Goal: Task Accomplishment & Management: Complete application form

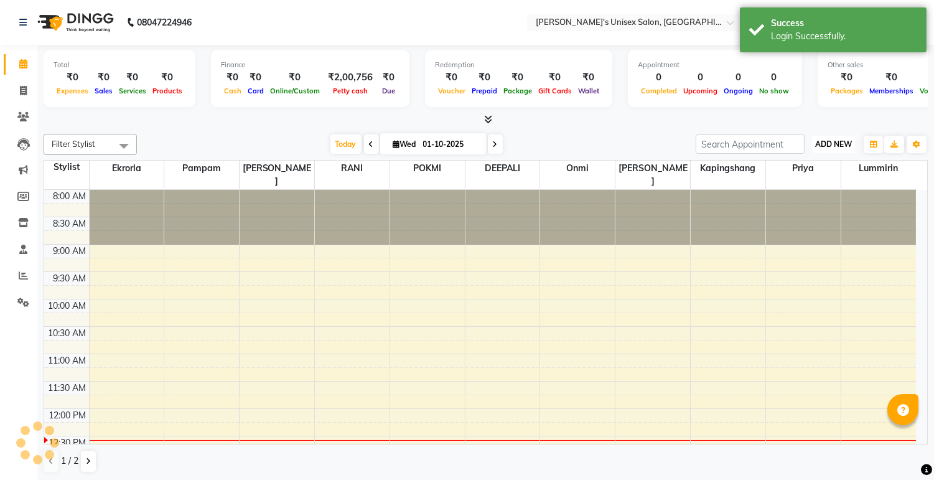
click at [826, 143] on span "ADD NEW" at bounding box center [833, 143] width 37 height 9
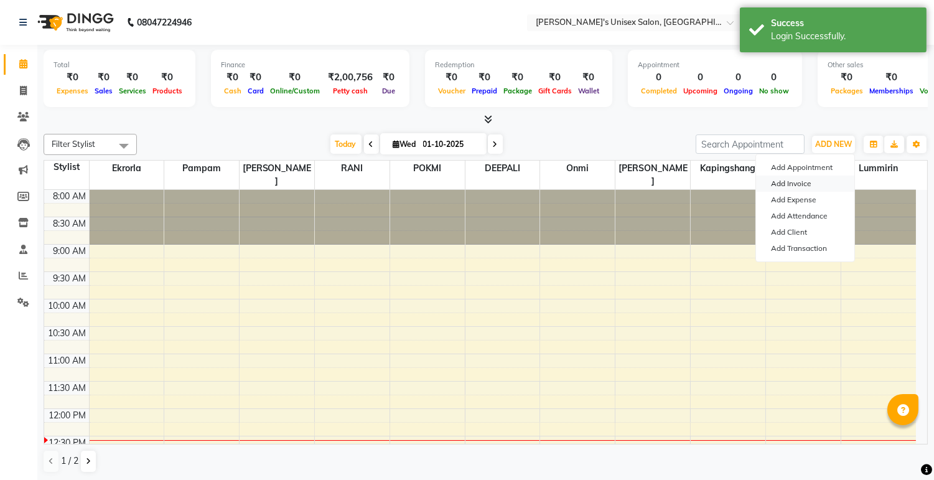
click at [806, 183] on link "Add Invoice" at bounding box center [805, 183] width 98 height 16
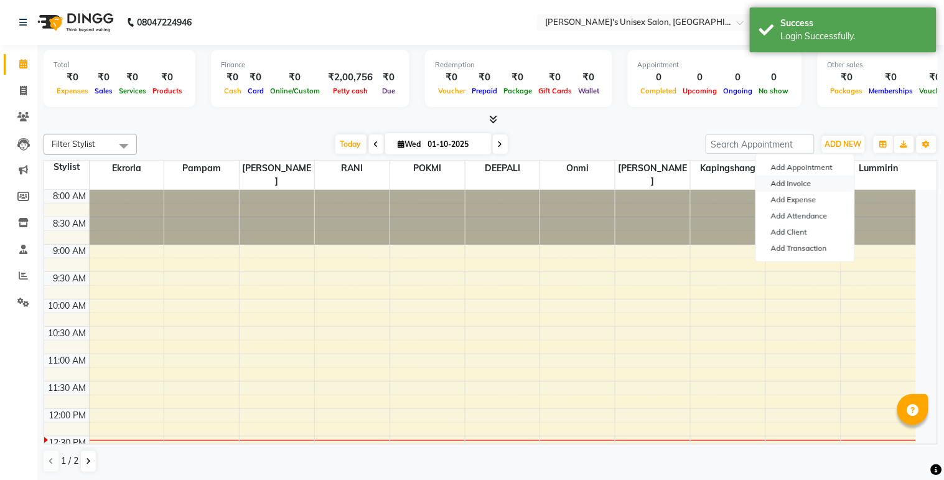
select select "service"
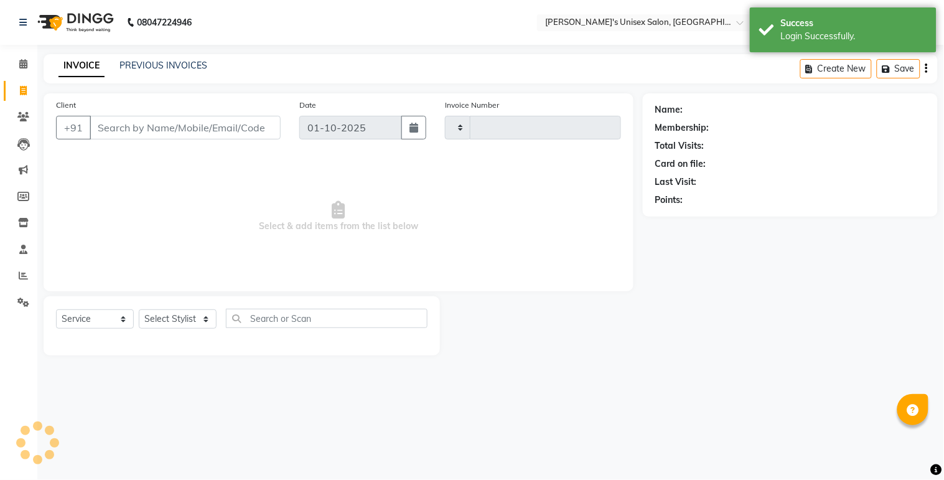
type input "9"
type input "0631"
select select "8273"
type input "988"
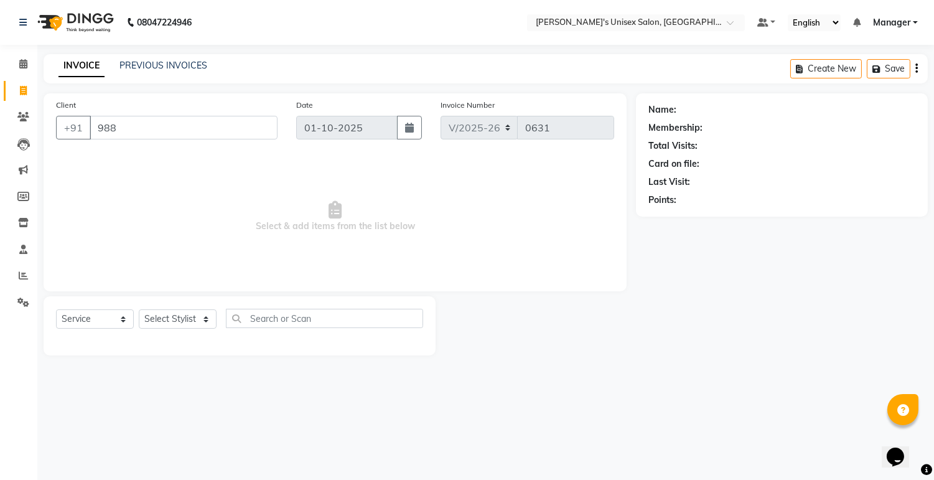
select select "79756"
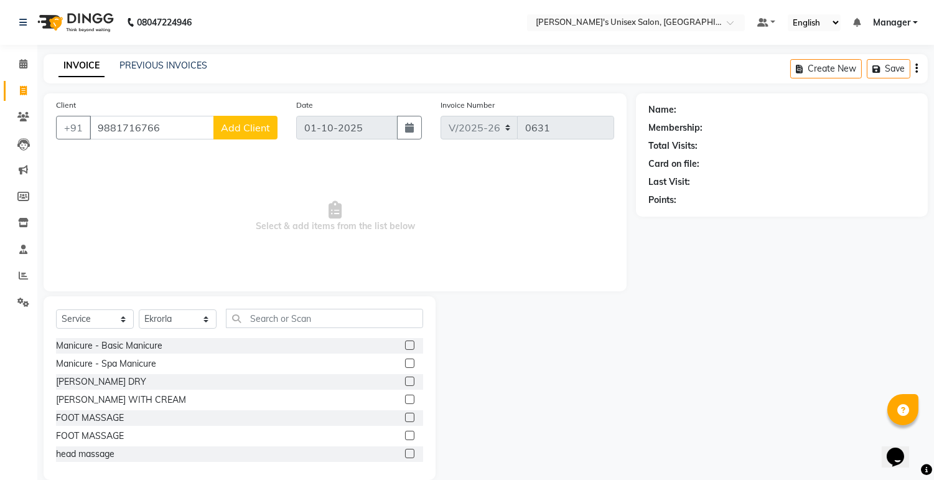
type input "9881716766"
click at [240, 129] on span "Add Client" at bounding box center [245, 127] width 49 height 12
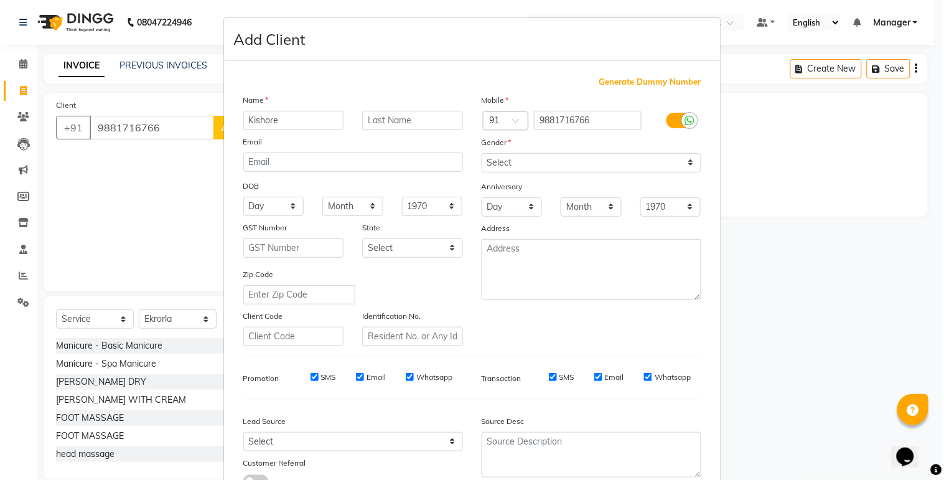
type input "Kishore"
click at [418, 125] on input "text" at bounding box center [412, 120] width 101 height 19
type input "Mystry"
click at [509, 163] on select "Select [DEMOGRAPHIC_DATA] [DEMOGRAPHIC_DATA] Other Prefer Not To Say" at bounding box center [592, 162] width 220 height 19
select select "[DEMOGRAPHIC_DATA]"
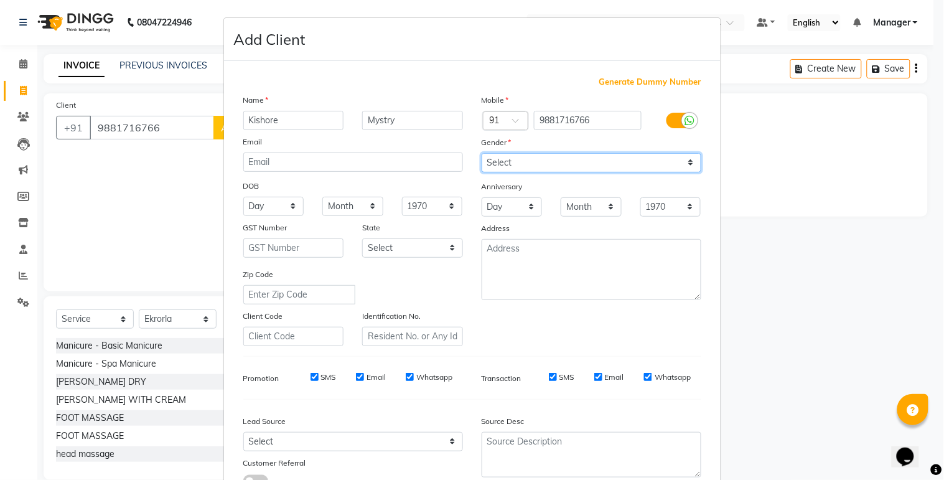
click at [482, 153] on select "Select [DEMOGRAPHIC_DATA] [DEMOGRAPHIC_DATA] Other Prefer Not To Say" at bounding box center [592, 162] width 220 height 19
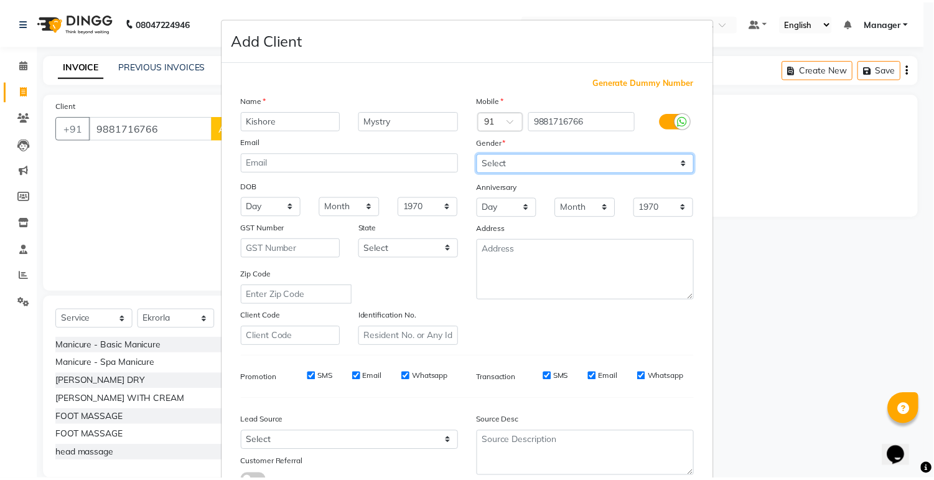
scroll to position [95, 0]
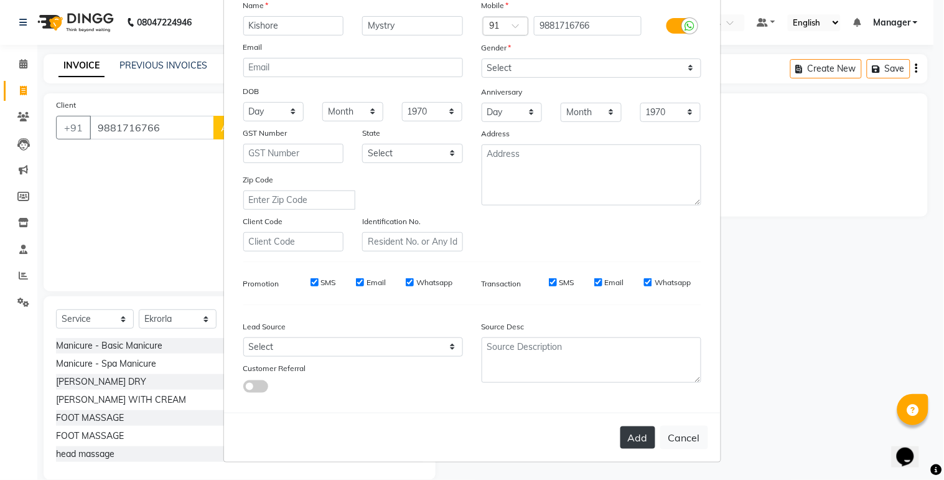
click at [625, 432] on button "Add" at bounding box center [637, 437] width 35 height 22
select select
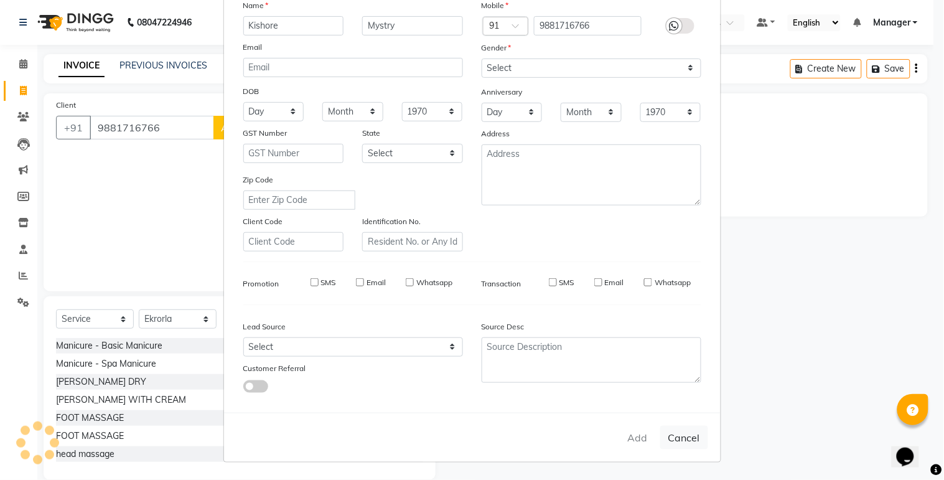
select select
checkbox input "false"
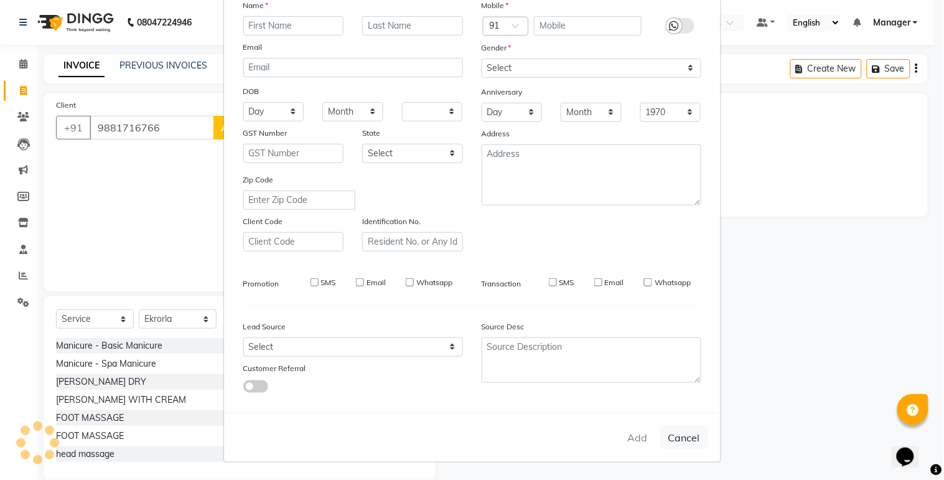
checkbox input "false"
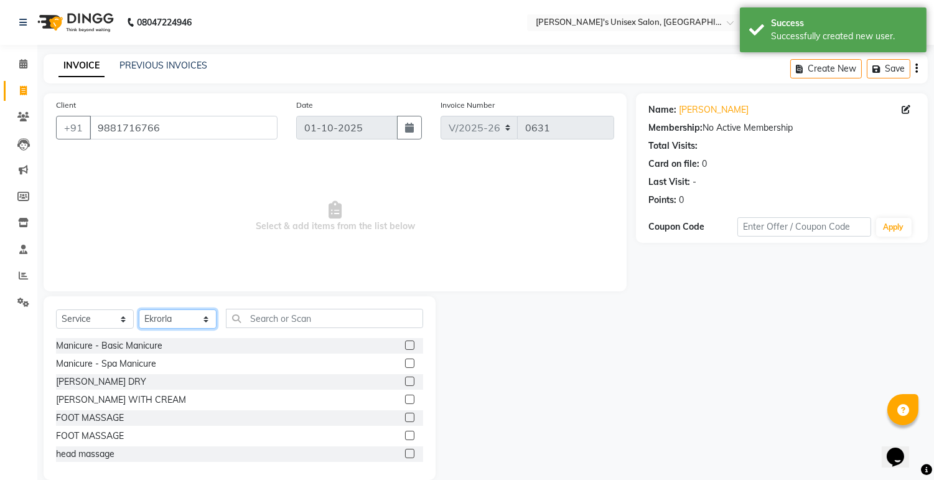
click at [157, 320] on select "Select Stylist [PERSON_NAME] Ekrorla kapingshang Lummirin Manager onmi pampam P…" at bounding box center [178, 318] width 78 height 19
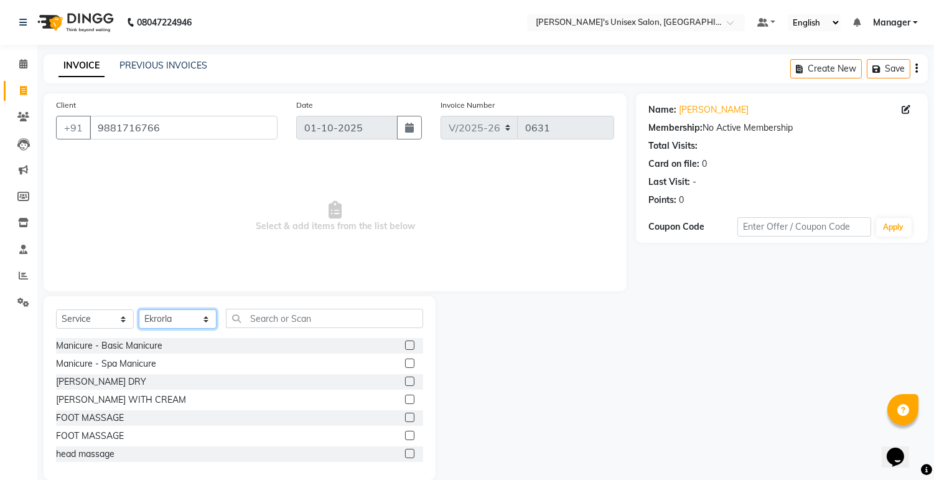
select select "91338"
click at [139, 310] on select "Select Stylist [PERSON_NAME] Ekrorla kapingshang Lummirin Manager onmi pampam P…" at bounding box center [178, 318] width 78 height 19
click at [283, 321] on input "text" at bounding box center [324, 318] width 197 height 19
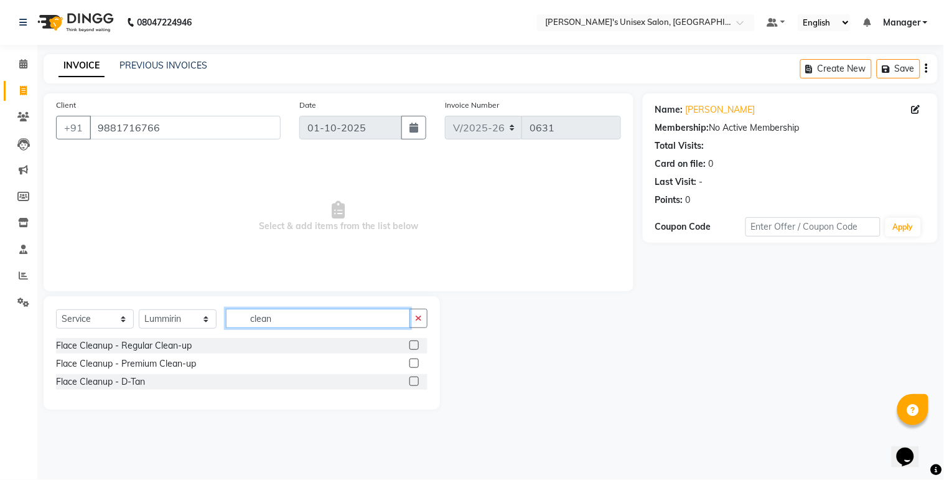
type input "clean"
click at [413, 347] on label at bounding box center [413, 344] width 9 height 9
click at [413, 347] on input "checkbox" at bounding box center [413, 346] width 8 height 8
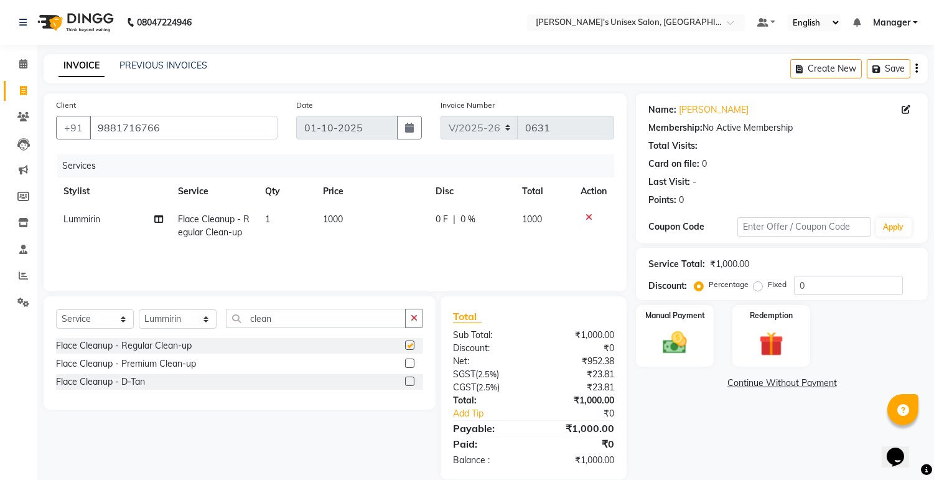
checkbox input "false"
click at [162, 220] on icon at bounding box center [158, 219] width 9 height 9
select select "91338"
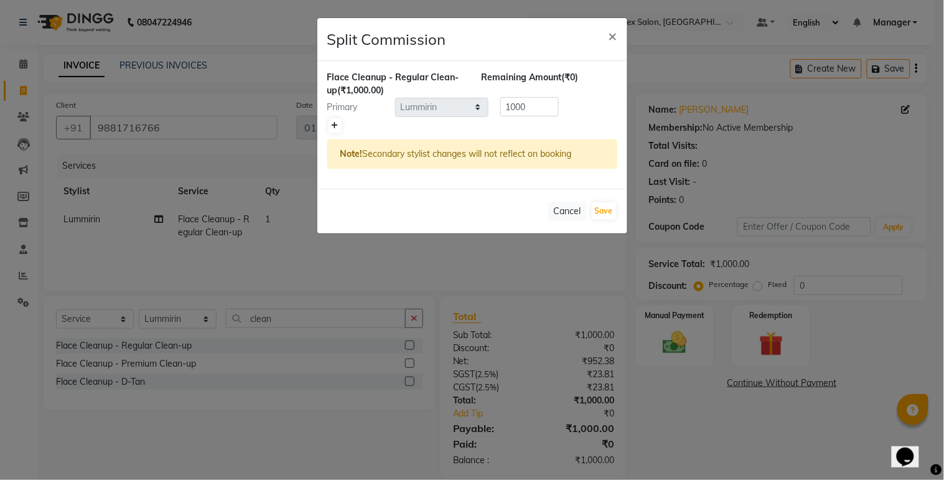
click at [333, 126] on icon at bounding box center [335, 125] width 7 height 7
type input "500"
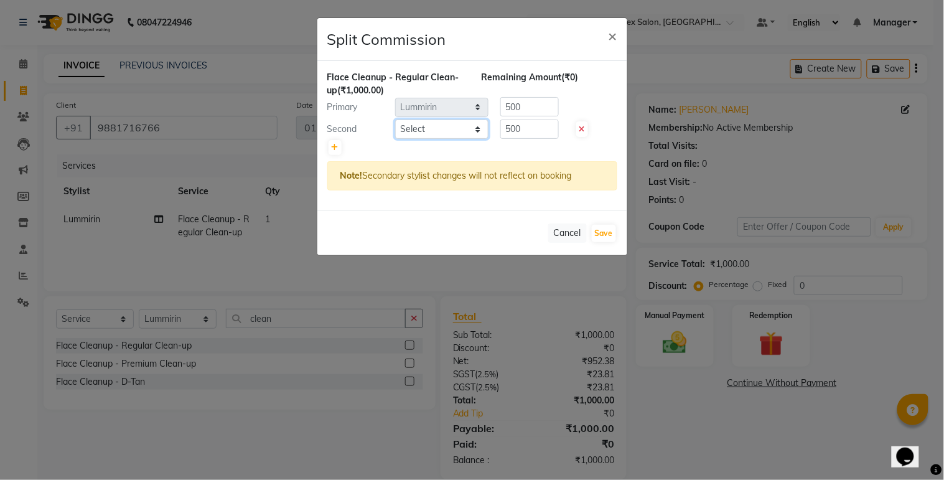
click at [457, 129] on select "Select [PERSON_NAME] Ekrorla kapingshang Lummirin Manager onmi pampam POKMI pri…" at bounding box center [441, 128] width 93 height 19
select select "79777"
click at [395, 119] on select "Select [PERSON_NAME] Ekrorla kapingshang Lummirin Manager onmi pampam POKMI pri…" at bounding box center [441, 128] width 93 height 19
click at [602, 231] on button "Save" at bounding box center [604, 233] width 24 height 17
select select "Select"
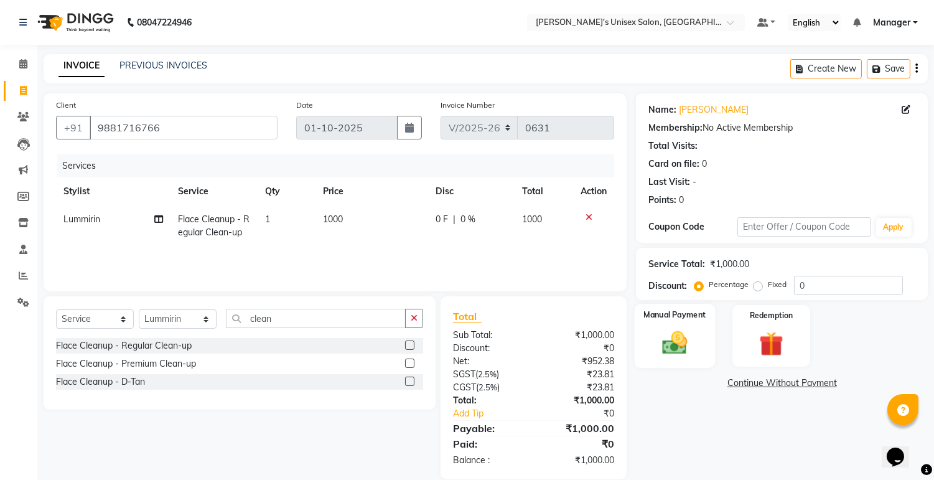
click at [672, 349] on img at bounding box center [675, 343] width 41 height 29
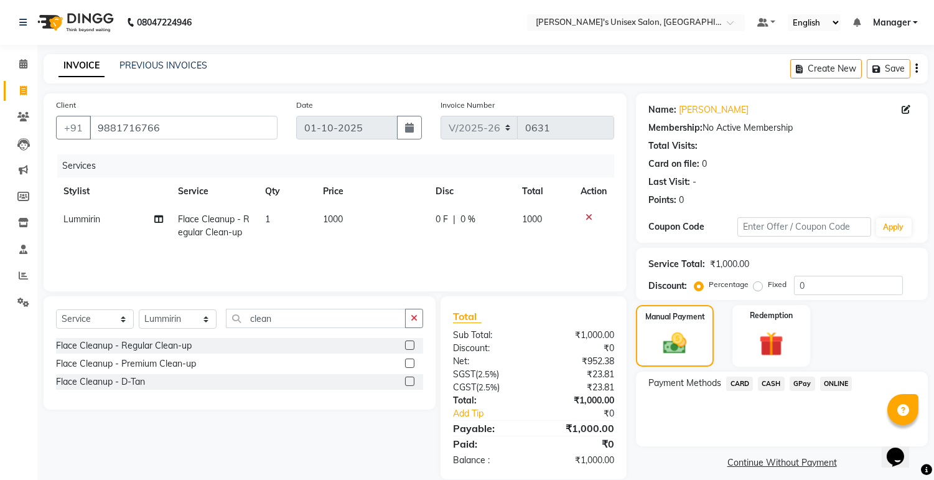
click at [773, 383] on span "CASH" at bounding box center [771, 383] width 27 height 14
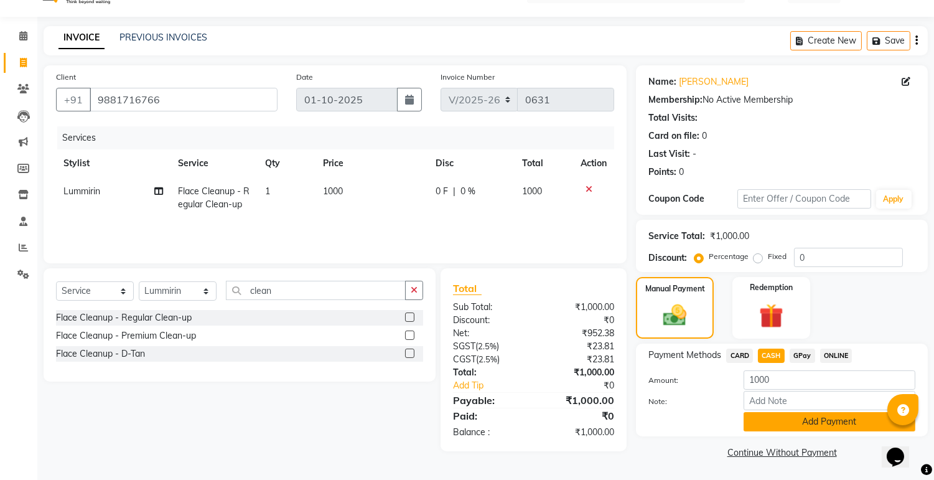
click at [819, 419] on button "Add Payment" at bounding box center [829, 421] width 172 height 19
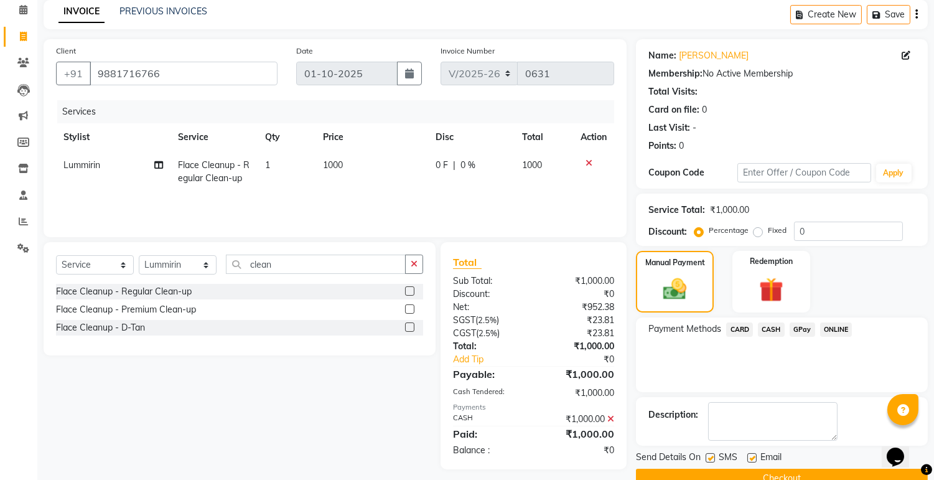
scroll to position [80, 0]
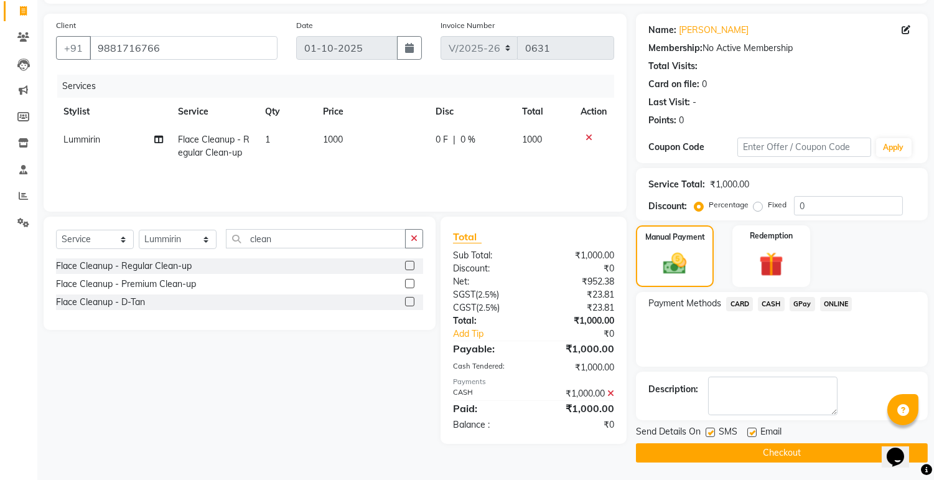
click at [755, 432] on label at bounding box center [751, 431] width 9 height 9
click at [755, 432] on input "checkbox" at bounding box center [751, 433] width 8 height 8
checkbox input "false"
click at [711, 428] on label at bounding box center [710, 431] width 9 height 9
click at [711, 429] on input "checkbox" at bounding box center [710, 433] width 8 height 8
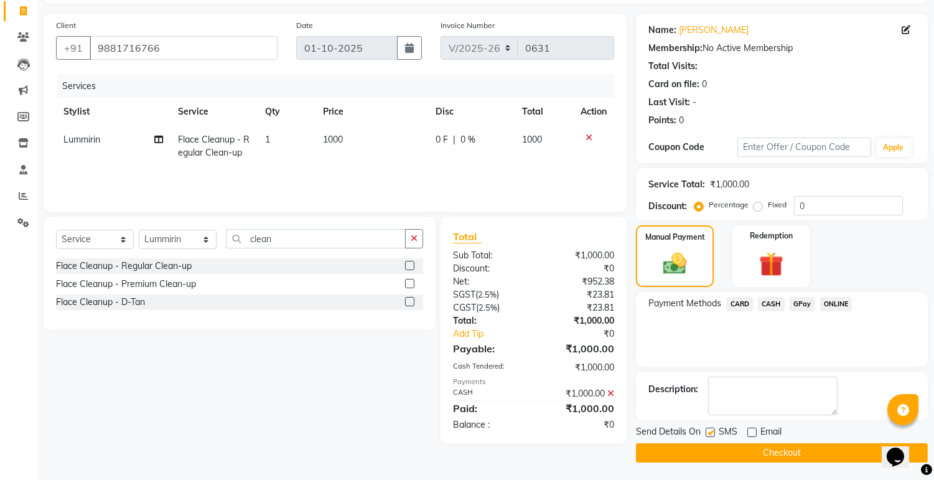
checkbox input "false"
click at [764, 452] on button "Checkout" at bounding box center [782, 452] width 292 height 19
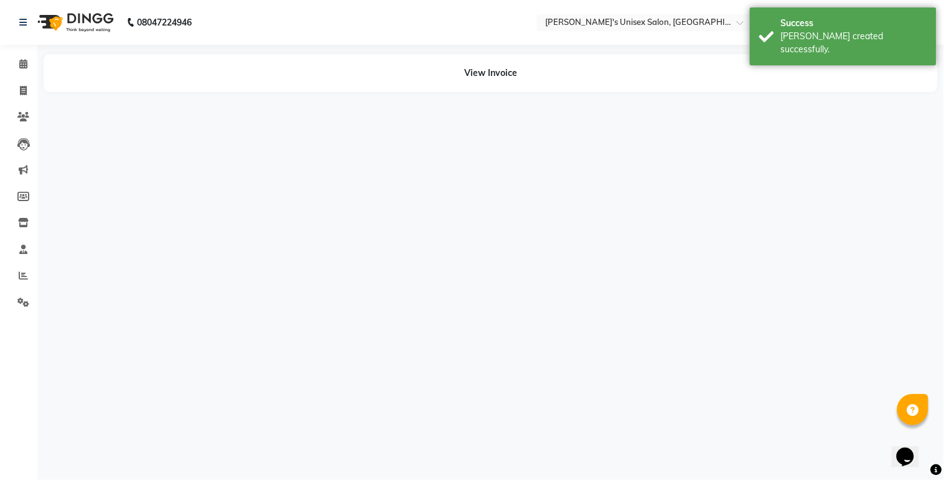
select select "91338"
select select "79777"
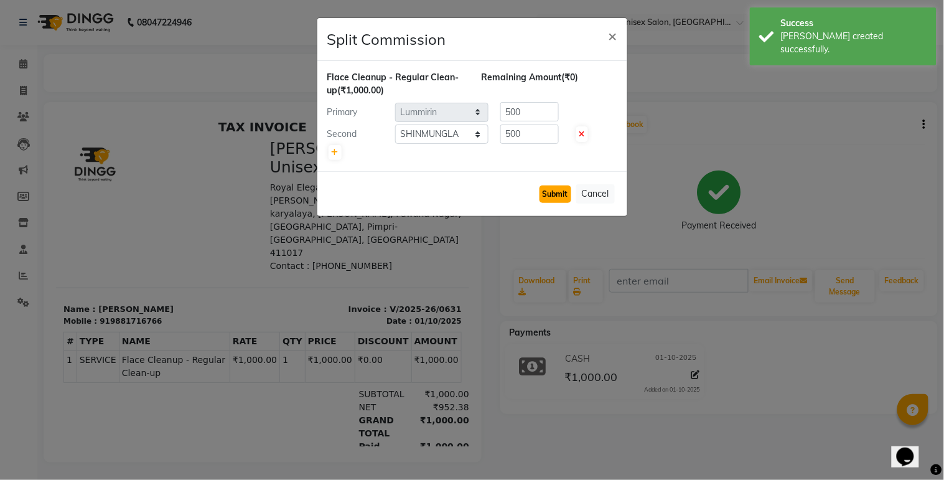
click at [557, 193] on button "Submit" at bounding box center [555, 193] width 32 height 17
